Goal: Task Accomplishment & Management: Manage account settings

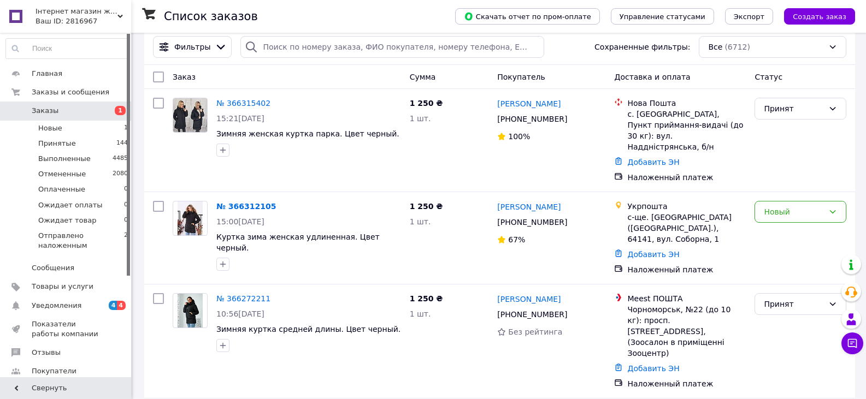
scroll to position [109, 0]
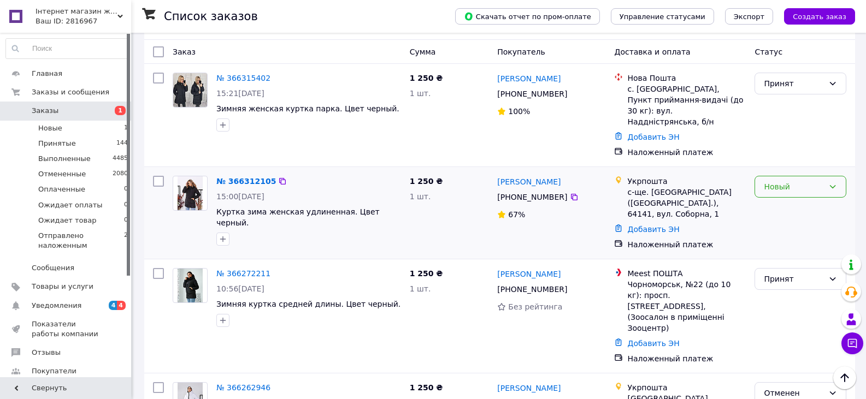
click at [831, 176] on div "Новый" at bounding box center [801, 187] width 92 height 22
click at [832, 183] on icon at bounding box center [832, 187] width 9 height 9
click at [820, 210] on li "Выполнен" at bounding box center [800, 209] width 91 height 20
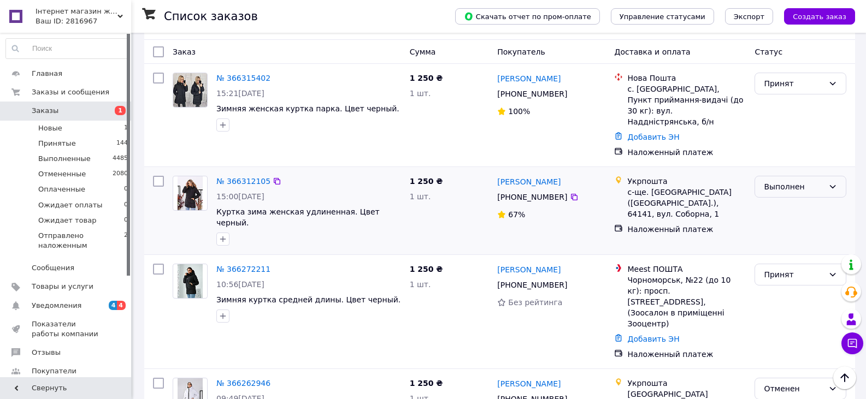
click at [831, 185] on icon at bounding box center [833, 186] width 6 height 3
click at [785, 187] on li "Принят" at bounding box center [800, 189] width 91 height 20
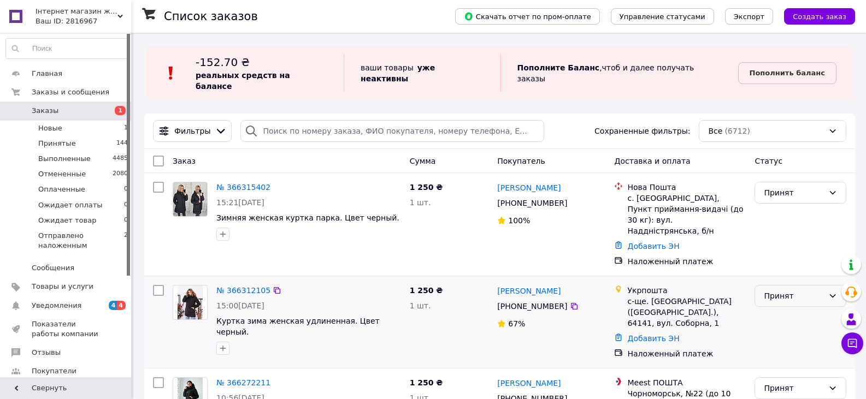
click at [829, 292] on icon at bounding box center [832, 296] width 9 height 9
click at [807, 358] on li "Ожидает оплаты" at bounding box center [800, 358] width 91 height 20
click at [830, 292] on icon at bounding box center [832, 296] width 9 height 9
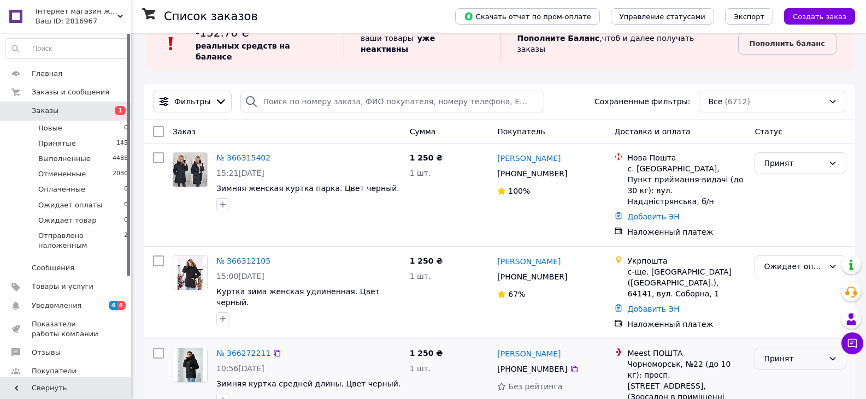
scroll to position [55, 0]
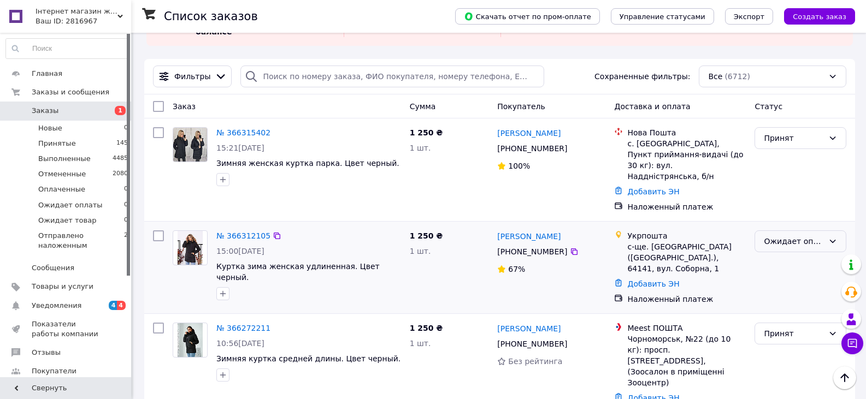
click at [830, 237] on icon at bounding box center [832, 241] width 9 height 9
click at [776, 244] on li "Принят" at bounding box center [800, 244] width 91 height 20
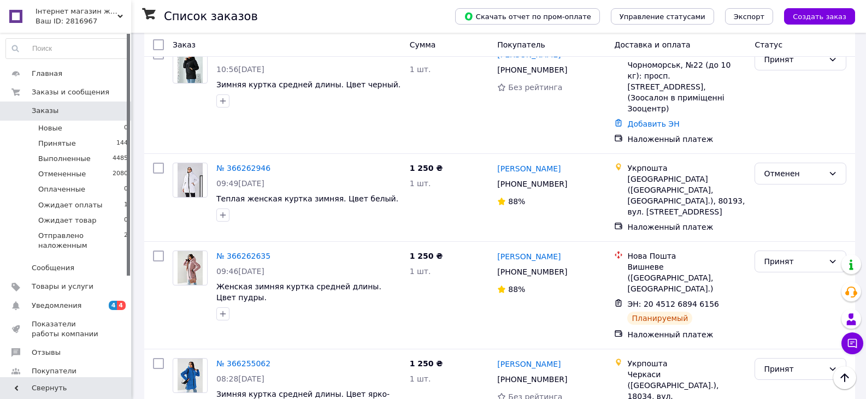
scroll to position [328, 0]
